Goal: Find contact information: Find contact information

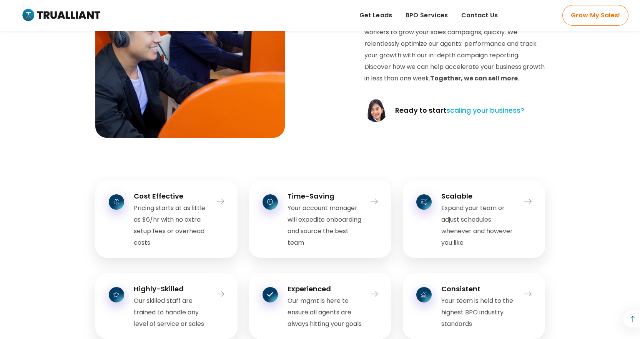
scroll to position [807, 0]
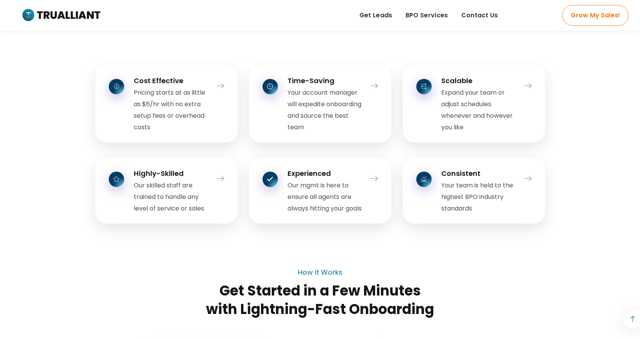
click at [224, 38] on div at bounding box center [320, 33] width 450 height 22
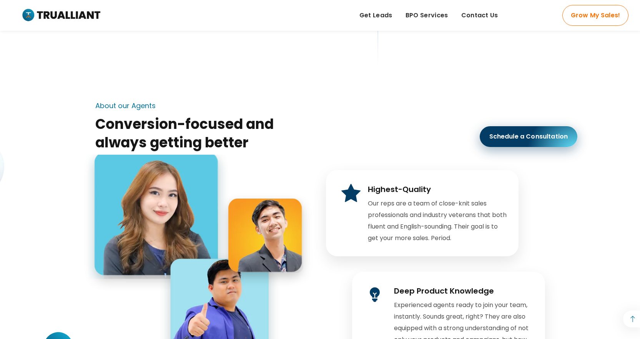
scroll to position [1383, 0]
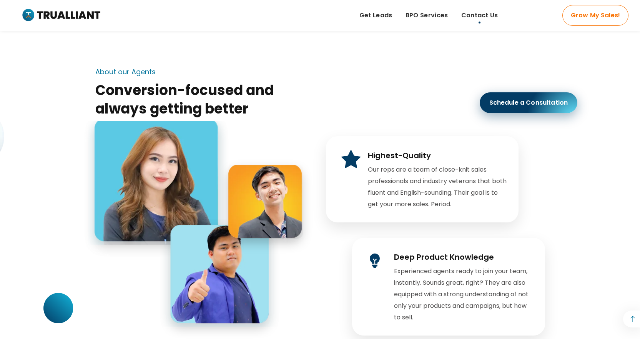
click at [491, 12] on span "Contact Us" at bounding box center [479, 16] width 37 height 12
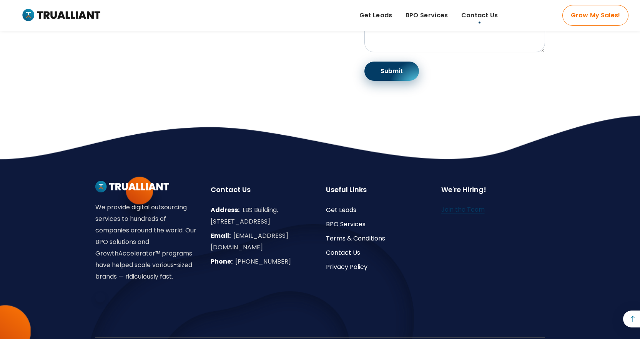
click at [465, 214] on link "Join the Team" at bounding box center [462, 209] width 43 height 9
